Goal: Task Accomplishment & Management: Use online tool/utility

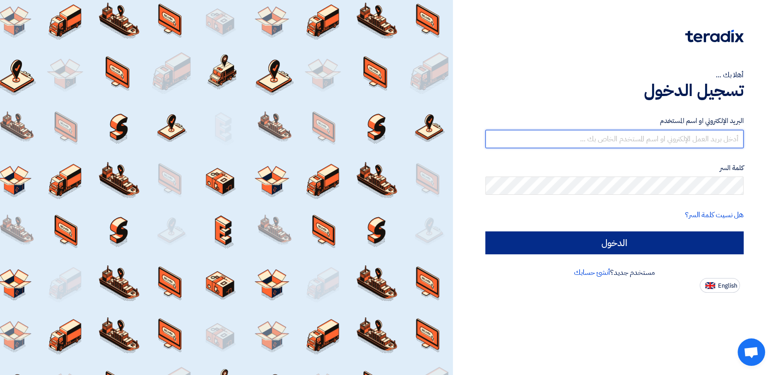
type input "[PERSON_NAME][EMAIL_ADDRESS][DOMAIN_NAME]"
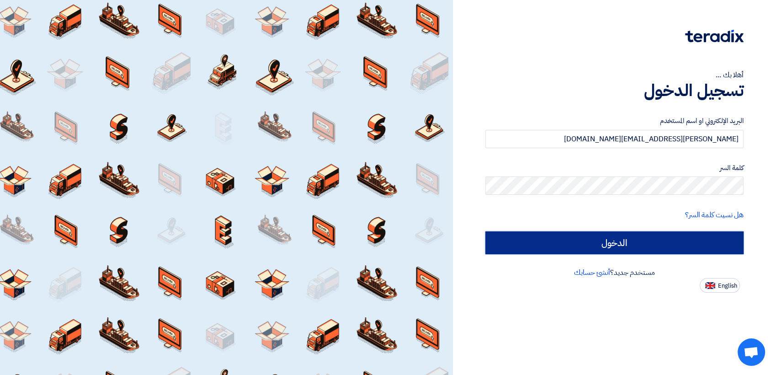
click at [527, 234] on input "الدخول" at bounding box center [614, 242] width 259 height 23
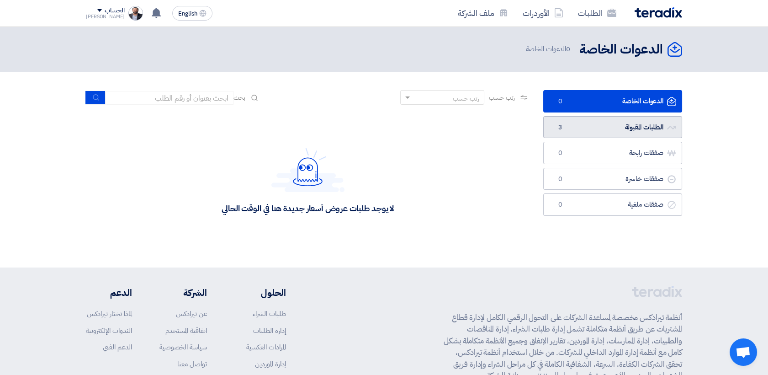
click at [527, 135] on link "الطلبات المقبولة الطلبات المقبولة 3" at bounding box center [612, 127] width 139 height 22
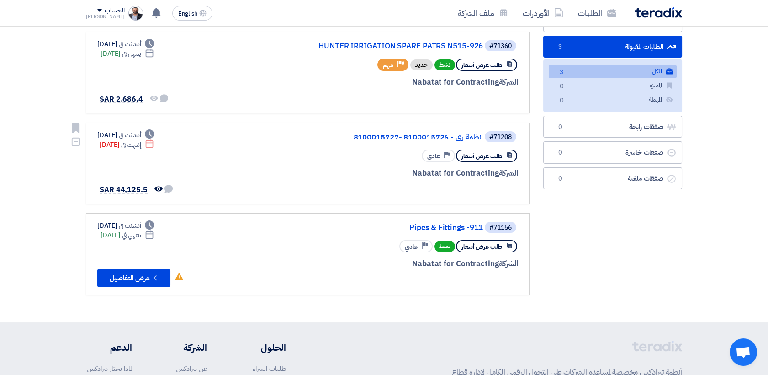
scroll to position [101, 0]
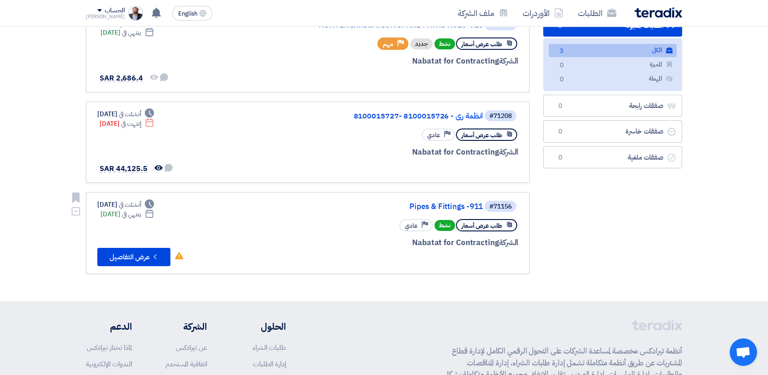
click at [303, 219] on div "طلب عرض أسعار نشط Priority عادي" at bounding box center [408, 225] width 220 height 16
click at [431, 202] on link "Pipes & Fittings -911" at bounding box center [391, 206] width 183 height 8
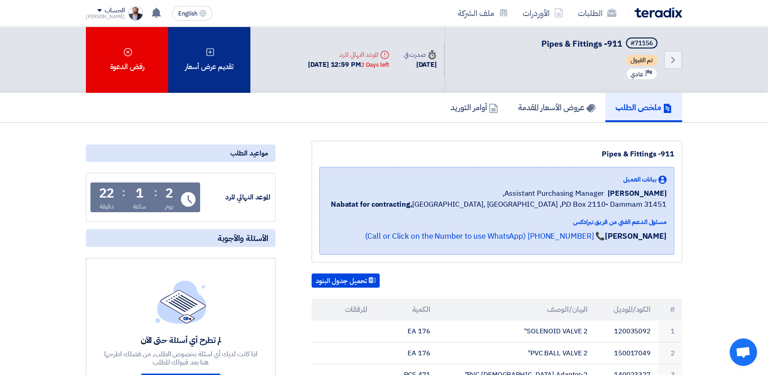
click at [217, 78] on div "تقديم عرض أسعار" at bounding box center [209, 60] width 82 height 66
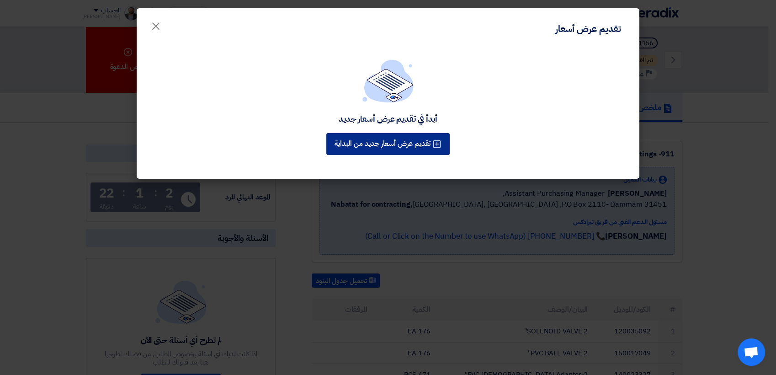
click at [364, 146] on button "تقديم عرض أسعار جديد من البداية" at bounding box center [387, 144] width 123 height 22
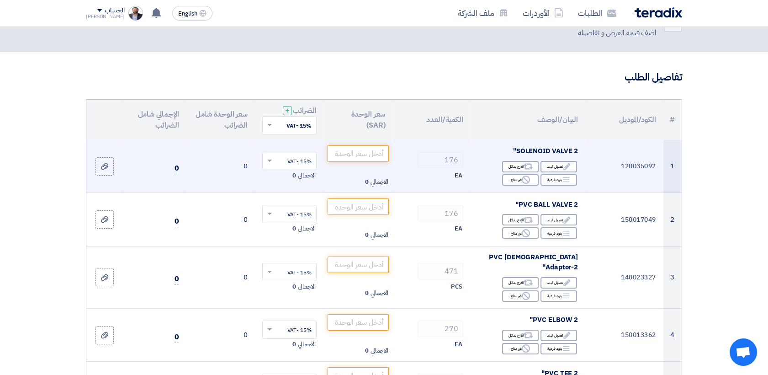
scroll to position [51, 0]
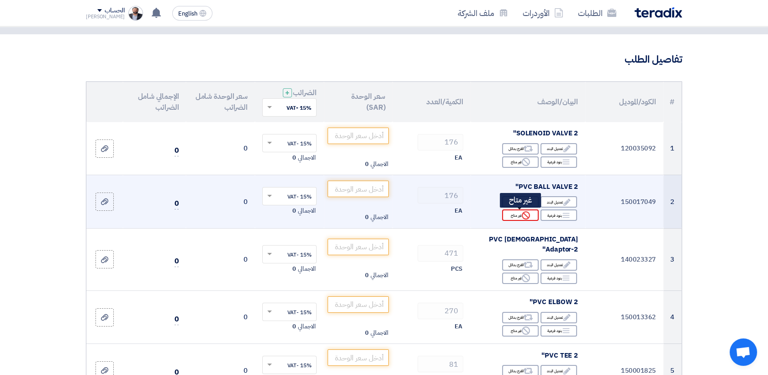
click at [511, 217] on div "Reject غير متاح" at bounding box center [520, 214] width 37 height 11
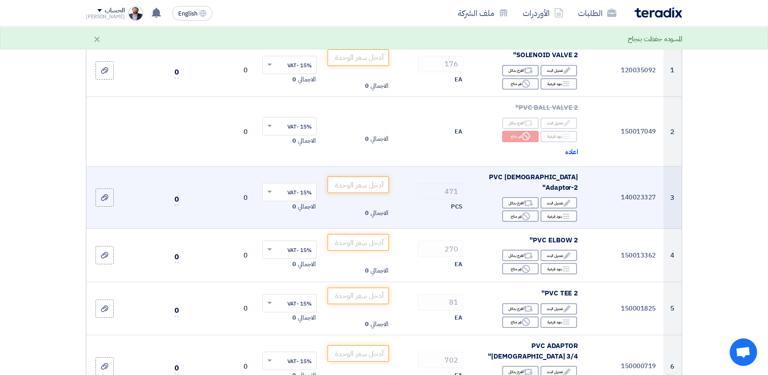
scroll to position [152, 0]
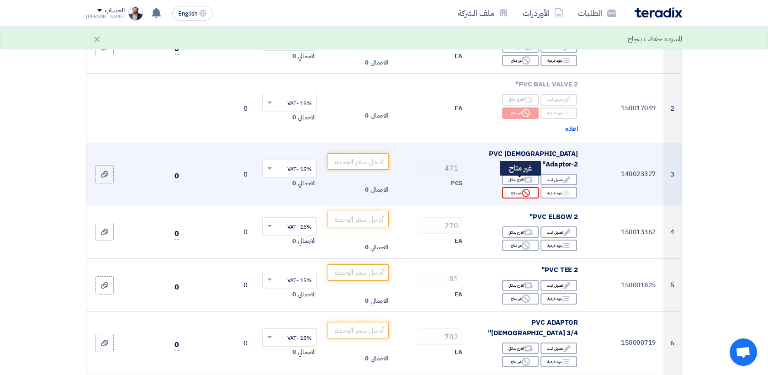
click at [519, 187] on div "Reject غير متاح" at bounding box center [520, 192] width 37 height 11
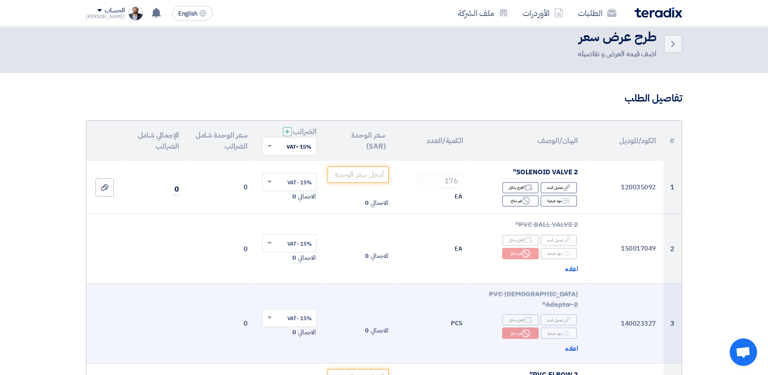
scroll to position [0, 0]
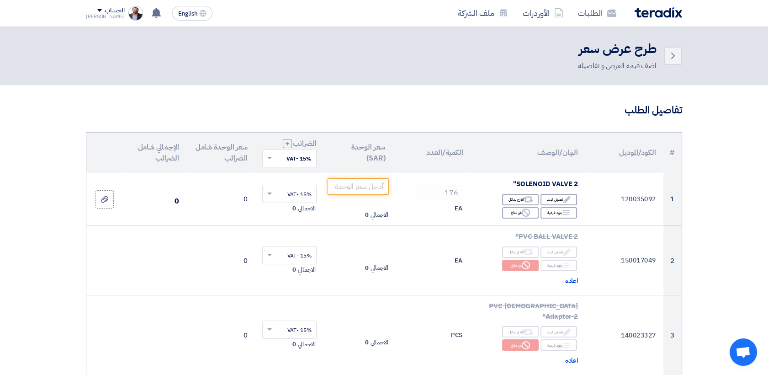
drag, startPoint x: 506, startPoint y: 165, endPoint x: 505, endPoint y: 170, distance: 5.6
